Goal: Transaction & Acquisition: Purchase product/service

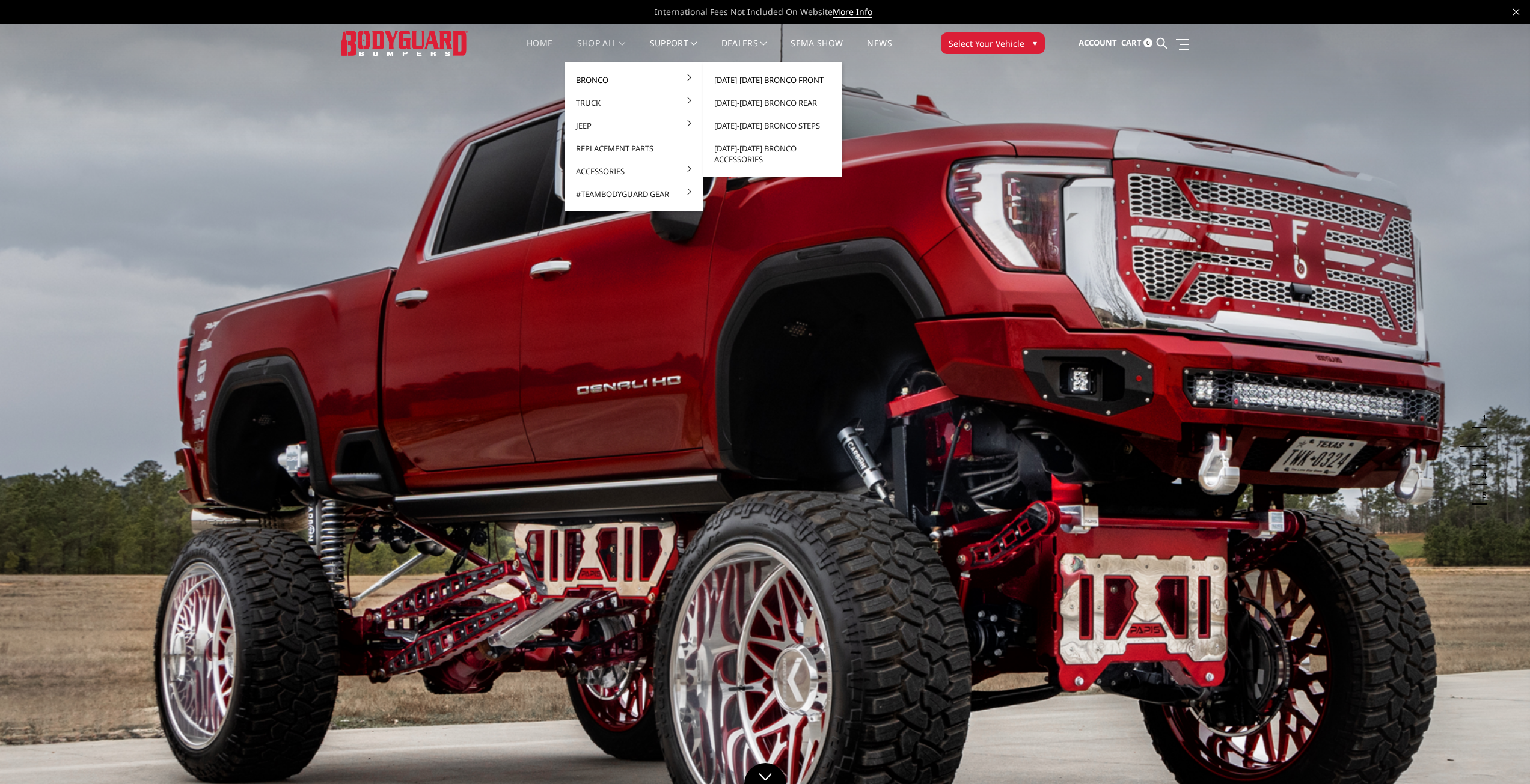
click at [786, 78] on link "[DATE]-[DATE] Bronco Front" at bounding box center [772, 80] width 129 height 23
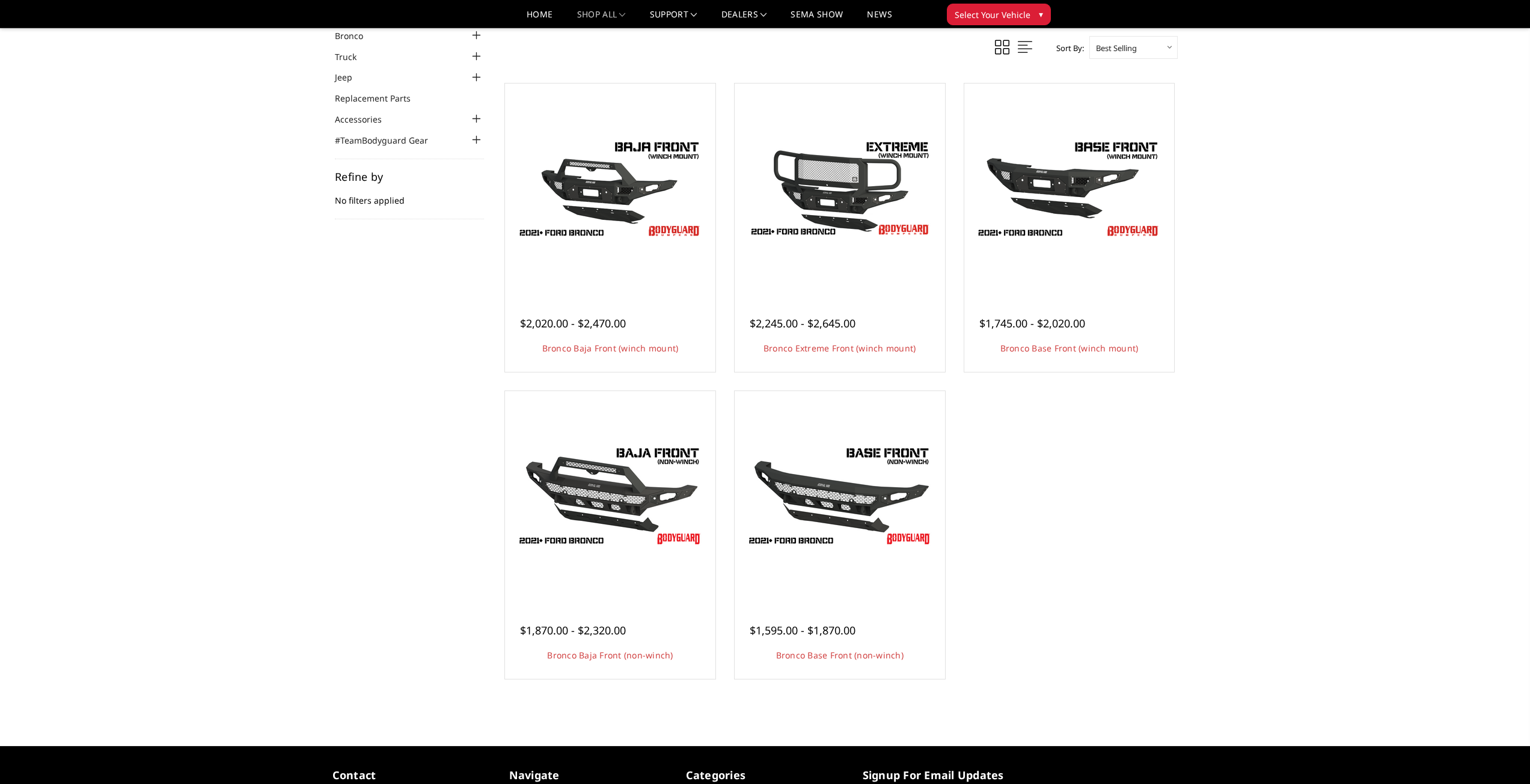
scroll to position [60, 0]
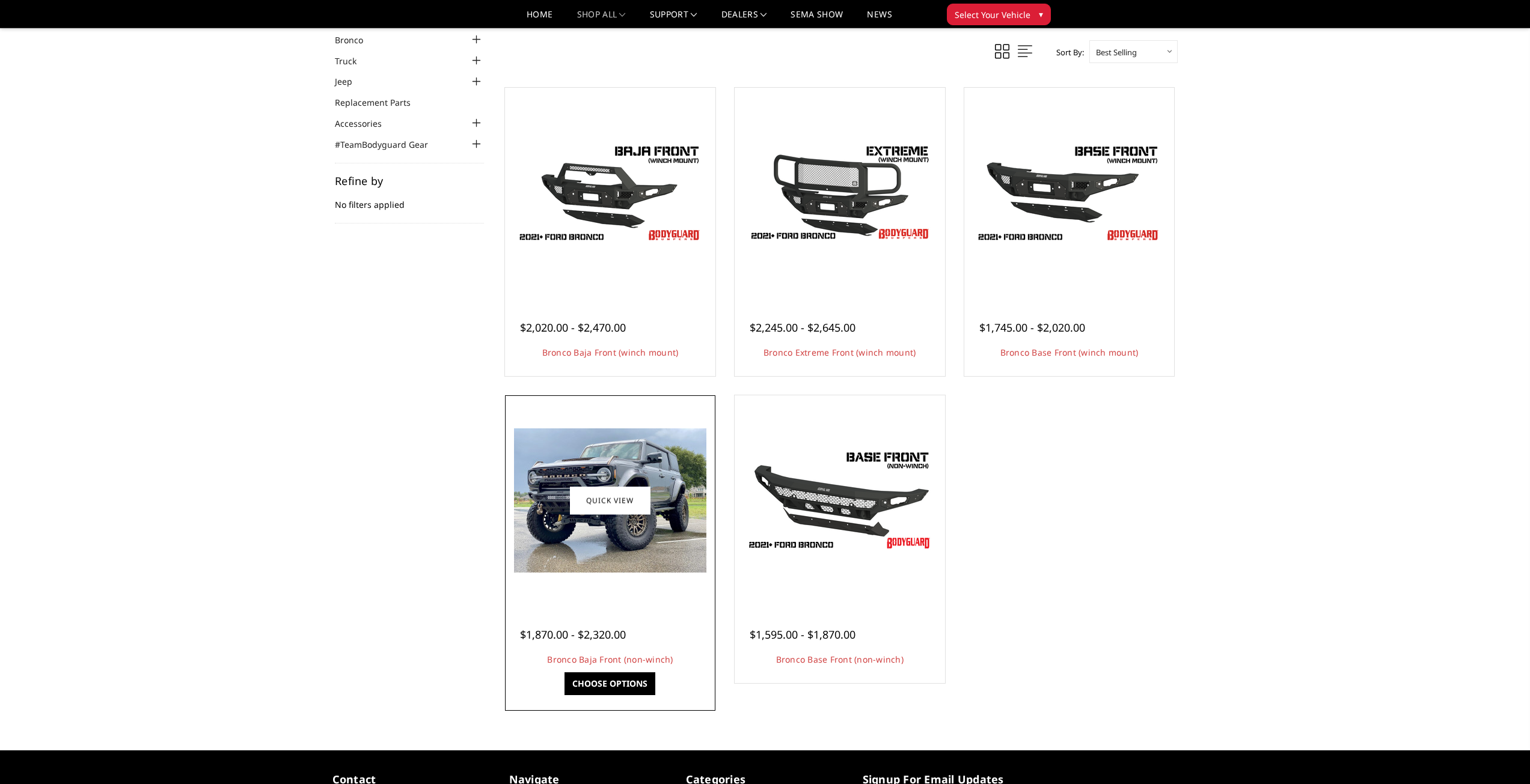
click at [626, 462] on img at bounding box center [610, 500] width 192 height 144
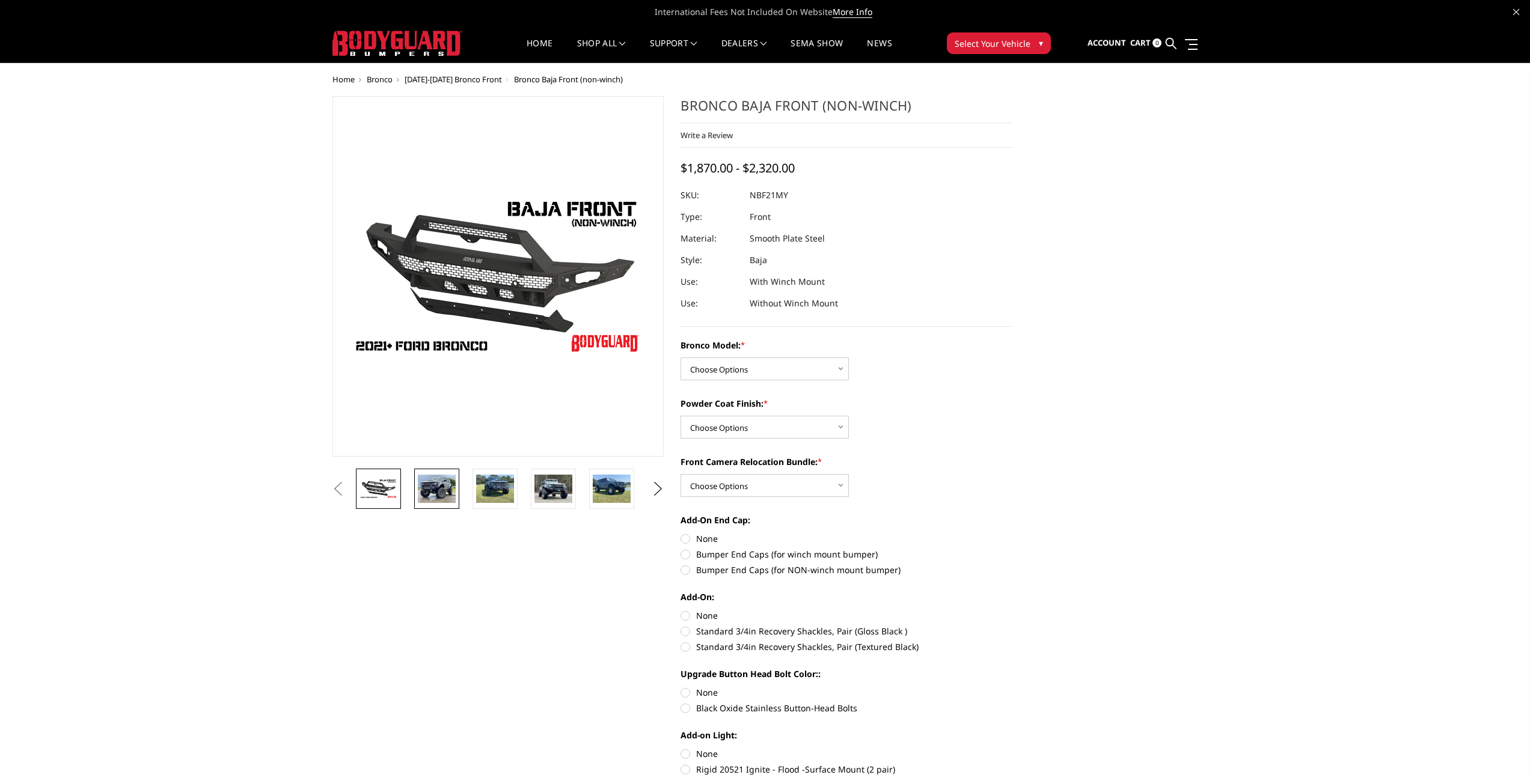
click at [429, 491] on img at bounding box center [436, 489] width 38 height 28
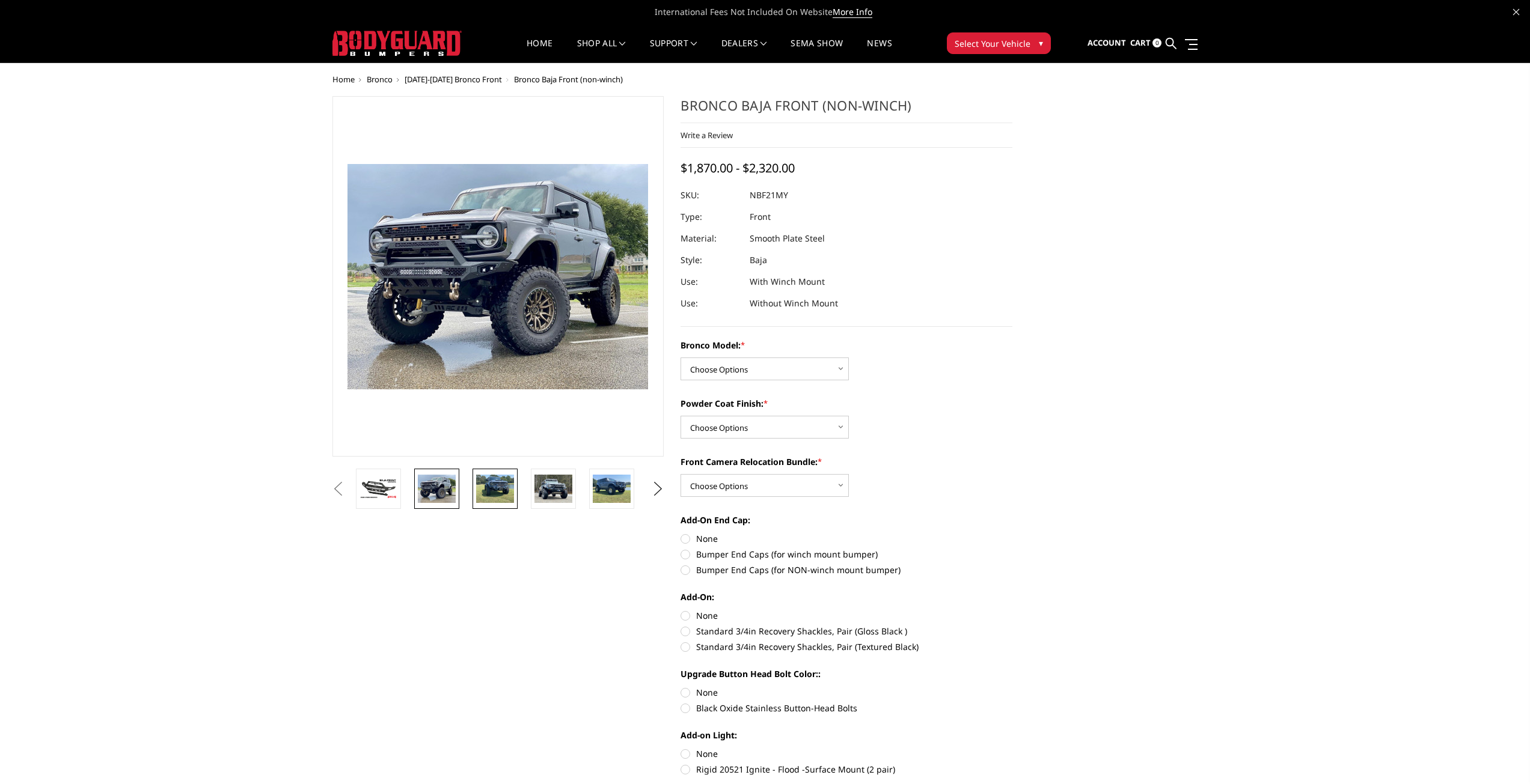
click at [497, 489] on img at bounding box center [495, 489] width 38 height 28
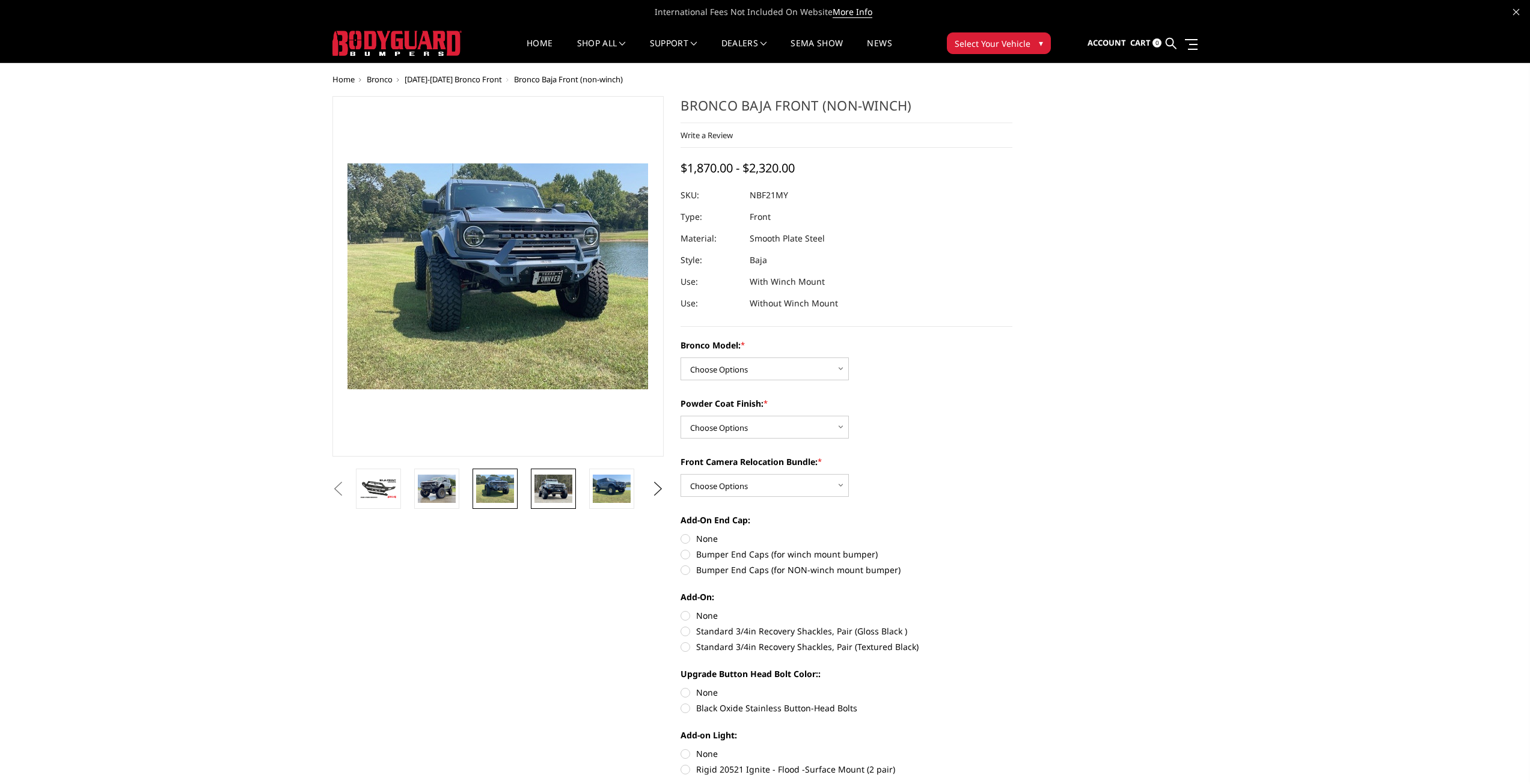
click at [575, 489] on link at bounding box center [553, 489] width 45 height 41
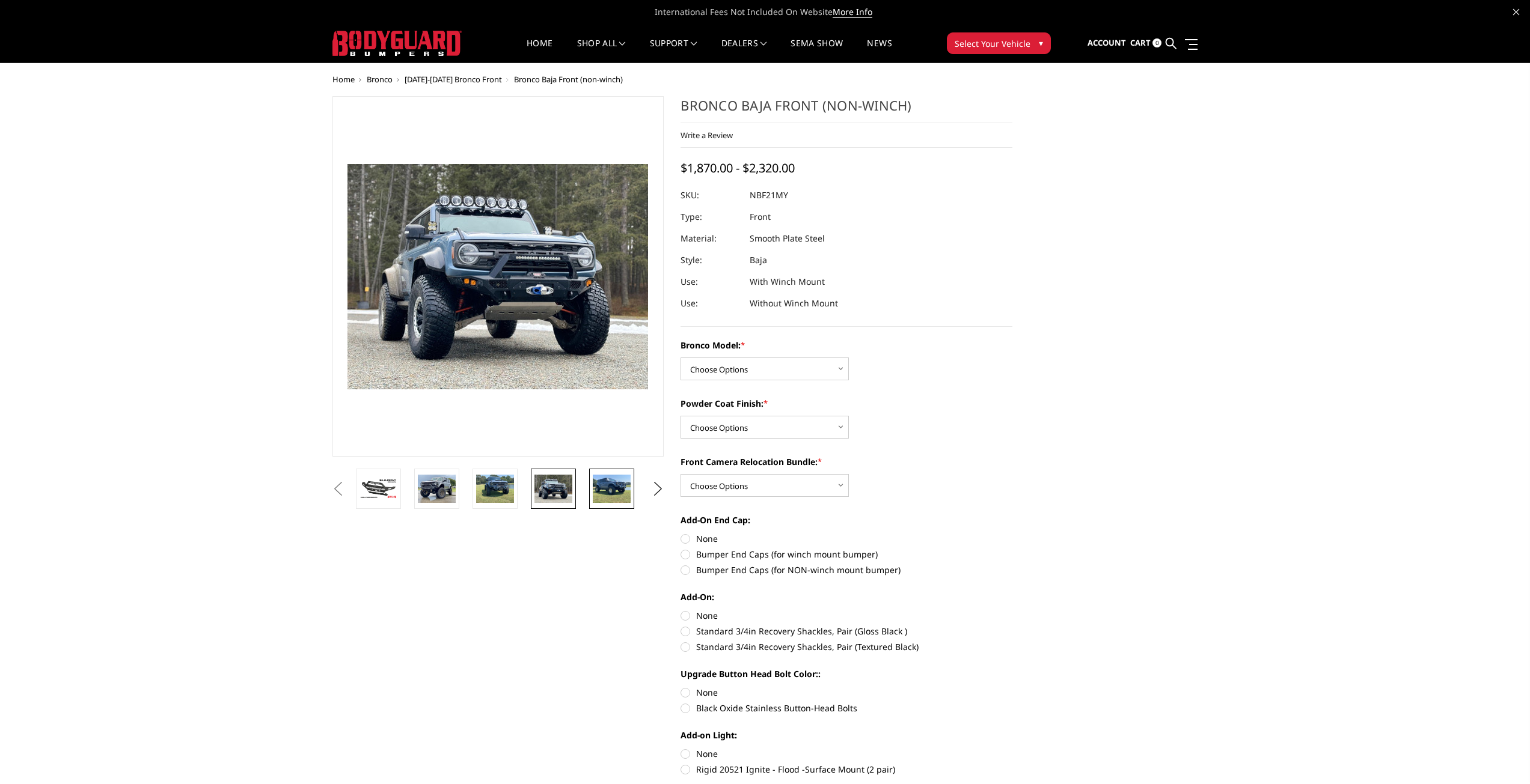
click at [611, 490] on img at bounding box center [611, 489] width 38 height 28
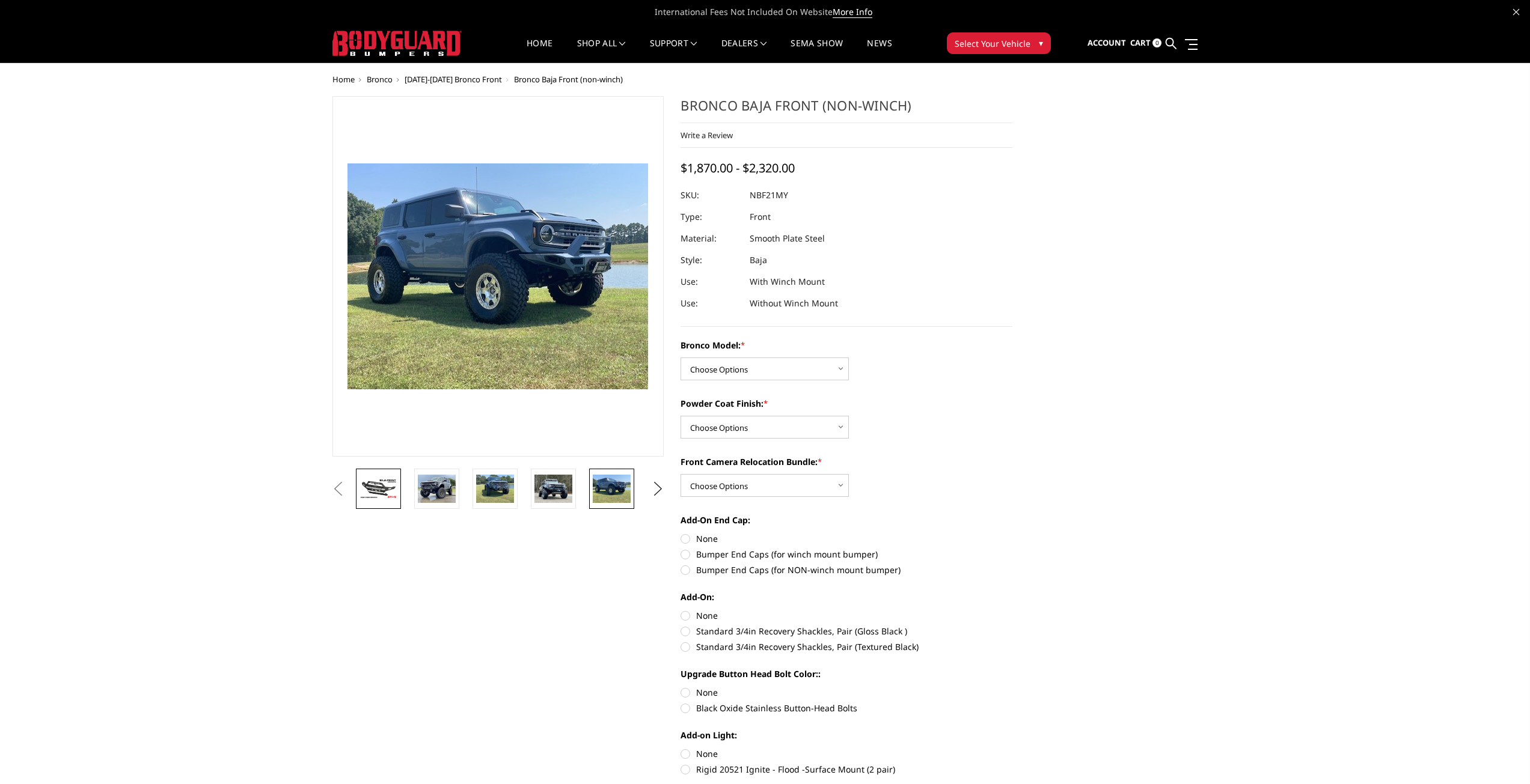
click at [385, 486] on img at bounding box center [378, 489] width 38 height 21
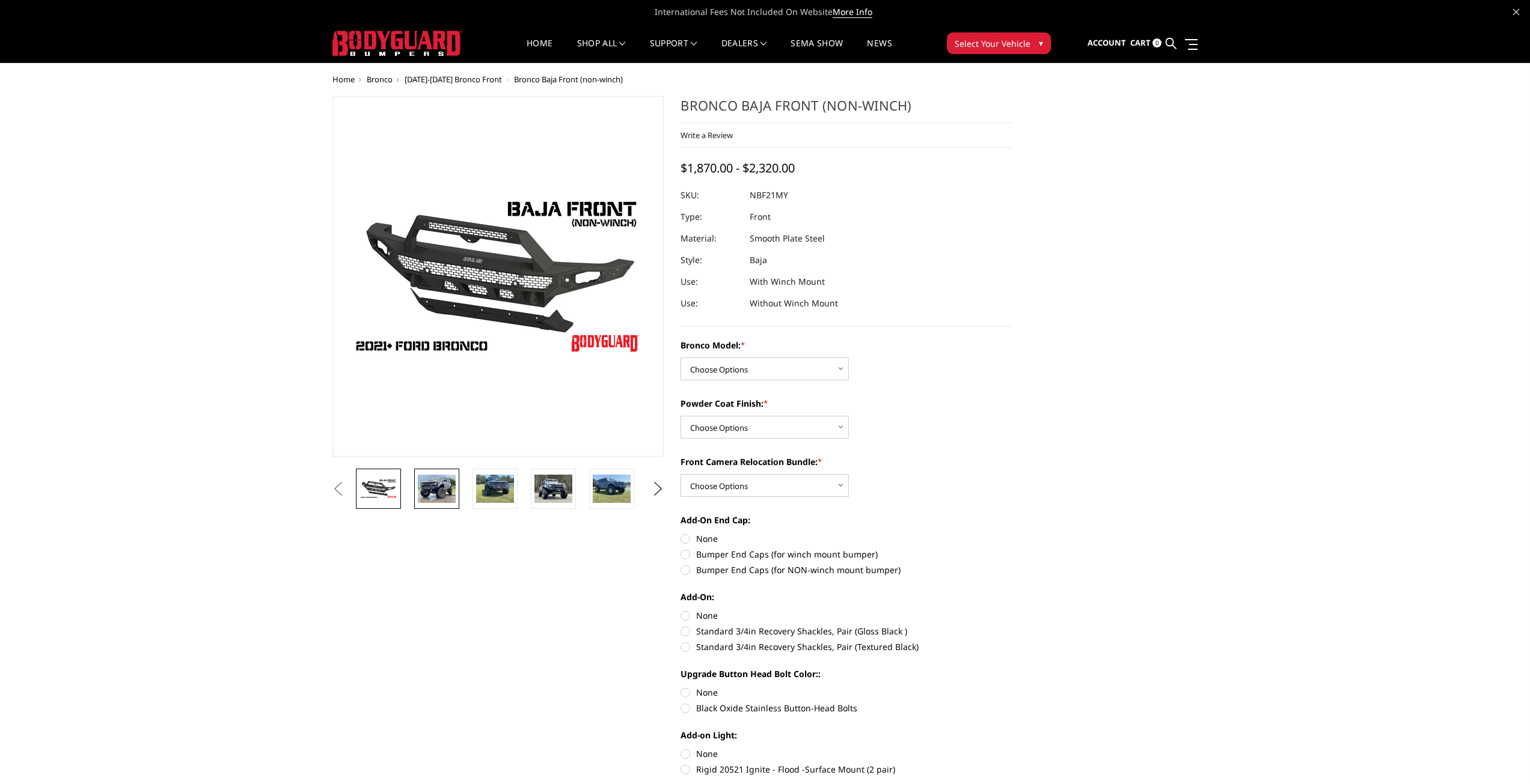
click at [431, 484] on img at bounding box center [436, 489] width 38 height 28
